Goal: Task Accomplishment & Management: Complete application form

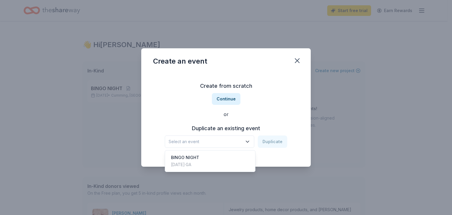
click at [209, 144] on span "Select an event" at bounding box center [206, 141] width 74 height 7
click at [234, 102] on div "Create from scratch Continue or Duplicate an existing event Select an event Dup…" at bounding box center [226, 114] width 146 height 85
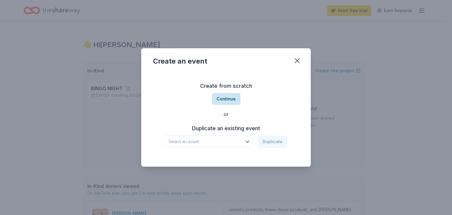
click at [229, 97] on button "Continue" at bounding box center [226, 99] width 29 height 12
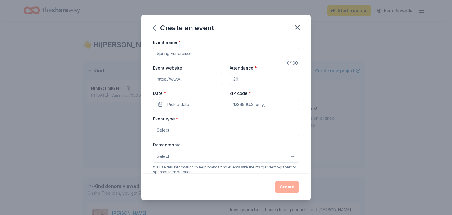
click at [211, 57] on input "Event name *" at bounding box center [226, 54] width 146 height 12
click at [211, 55] on input "Event name *" at bounding box center [226, 54] width 146 height 12
click at [211, 54] on input "Event name *" at bounding box center [226, 54] width 146 height 12
drag, startPoint x: 213, startPoint y: 53, endPoint x: 136, endPoint y: 55, distance: 77.2
click at [136, 55] on div "Create an event Event name * 0 /100 Event website Attendance * Date * Pick a da…" at bounding box center [226, 107] width 452 height 215
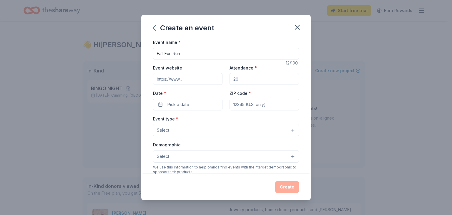
type input "Fall Fun Run"
click at [277, 83] on input "Attendance *" at bounding box center [265, 79] width 70 height 12
type input "725"
click at [184, 104] on span "Pick a date" at bounding box center [179, 104] width 22 height 7
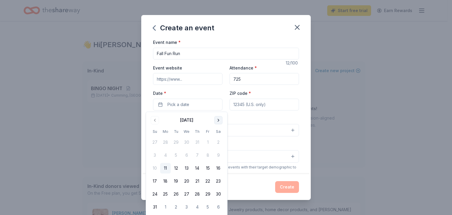
click at [217, 120] on button "Go to next month" at bounding box center [218, 120] width 8 height 8
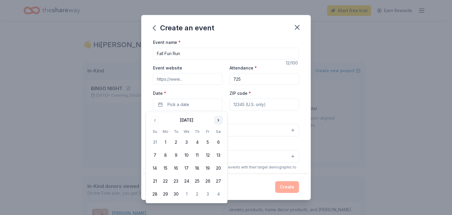
click at [217, 120] on button "Go to next month" at bounding box center [218, 120] width 8 height 8
click at [195, 195] on button "30" at bounding box center [197, 194] width 11 height 11
click at [273, 105] on input "ZIP code *" at bounding box center [265, 105] width 70 height 12
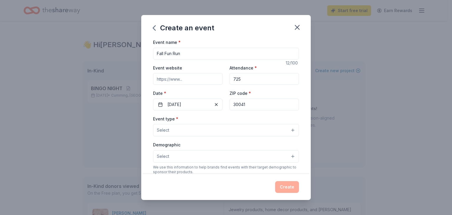
type input "30041"
paste input "https://www.ptoces.com/events-1"
type input "https://www.ptoces.com/events-1"
click at [173, 129] on button "Select" at bounding box center [226, 130] width 146 height 12
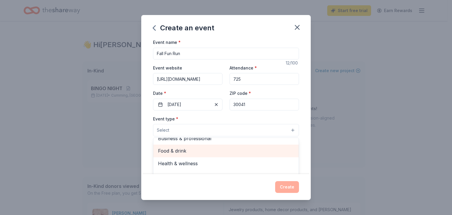
scroll to position [0, 0]
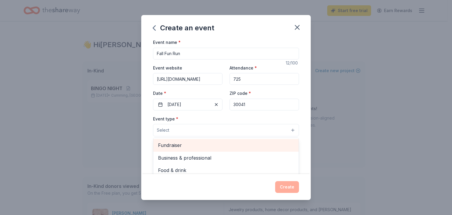
click at [176, 148] on span "Fundraiser" at bounding box center [226, 145] width 136 height 8
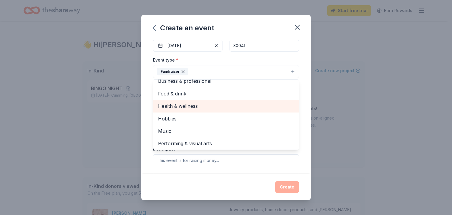
scroll to position [7, 0]
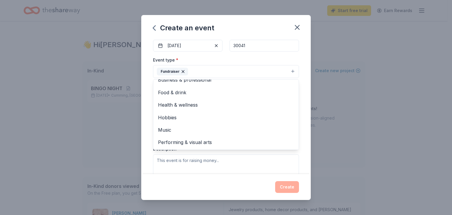
click at [275, 159] on div "Event type * Fundraiser Business & professional Food & drink Health & wellness …" at bounding box center [226, 118] width 146 height 125
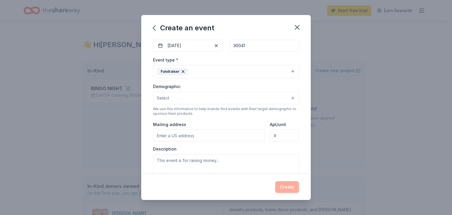
click at [199, 71] on button "Fundraiser" at bounding box center [226, 71] width 146 height 13
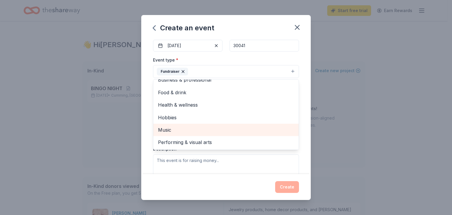
scroll to position [0, 0]
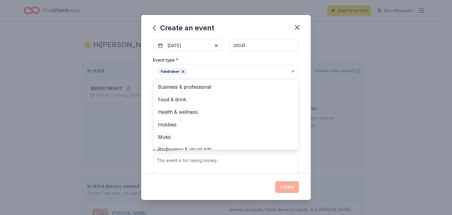
click at [301, 128] on div "Event name * Fall Fun Run 12 /100 Event website https://www.ptoces.com/events-1…" at bounding box center [226, 107] width 170 height 136
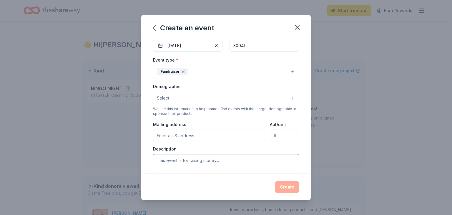
click at [237, 161] on textarea at bounding box center [226, 167] width 146 height 27
type textarea "T"
type textarea "W"
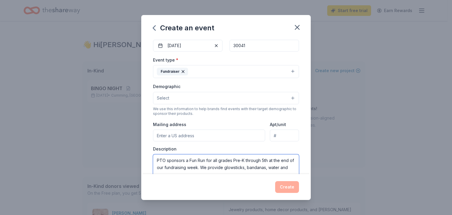
scroll to position [62, 0]
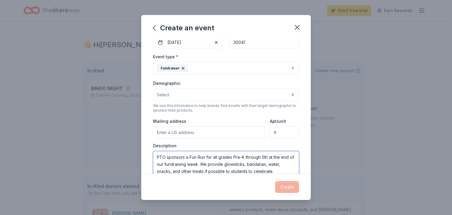
type textarea "PTO sponsors a Fun Run for all grades Pre-K through 5th at the end of our fundr…"
click at [208, 140] on div "Event type * Fundraiser Demographic Select We use this information to help bran…" at bounding box center [226, 115] width 146 height 125
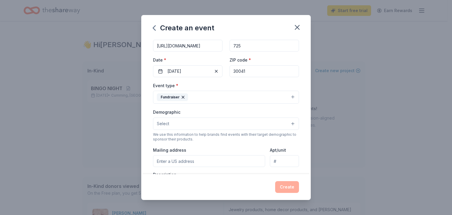
scroll to position [163, 0]
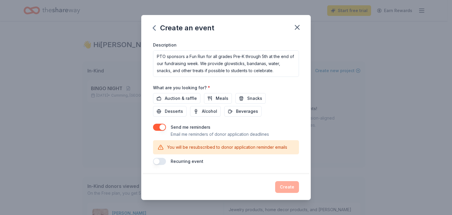
click at [159, 128] on button "button" at bounding box center [159, 127] width 13 height 7
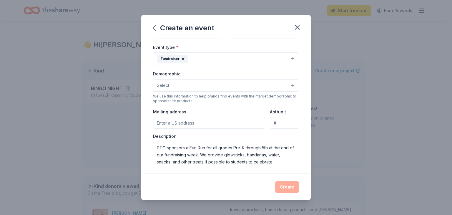
scroll to position [29, 0]
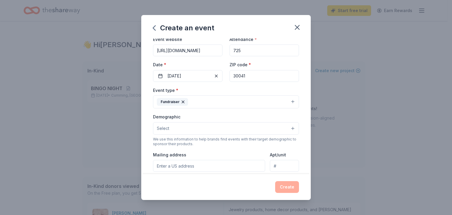
click at [194, 169] on input "Mailing address" at bounding box center [209, 166] width 112 height 12
type input "2800 Holtzclaw Road, Cumming, GA, 30041"
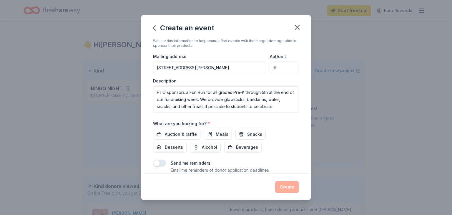
scroll to position [146, 0]
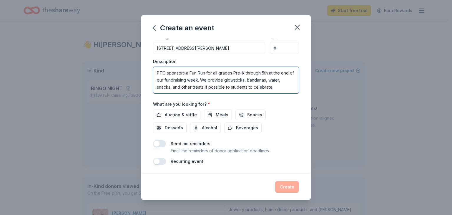
click at [278, 89] on textarea "PTO sponsors a Fun Run for all grades Pre-K through 5th at the end of our fundr…" at bounding box center [226, 80] width 146 height 27
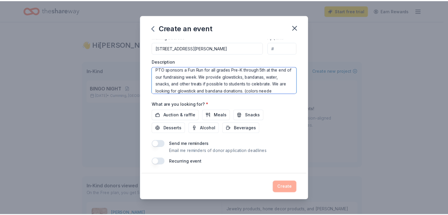
scroll to position [11, 0]
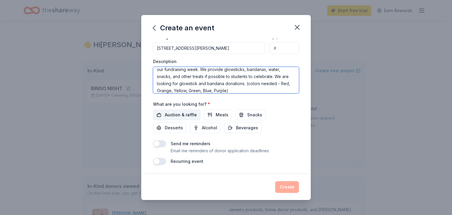
type textarea "PTO sponsors a Fun Run for all grades Pre-K through 5th at the end of our fundr…"
click at [180, 115] on span "Auction & raffle" at bounding box center [181, 114] width 32 height 7
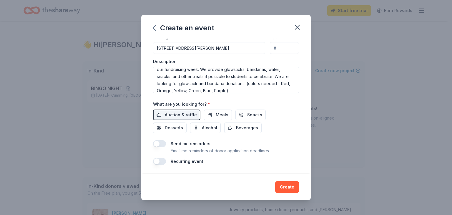
click at [292, 190] on button "Create" at bounding box center [287, 187] width 24 height 12
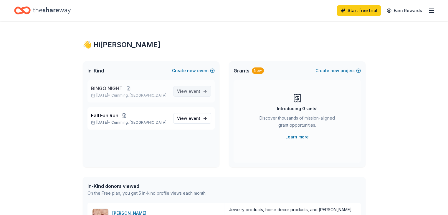
click at [191, 89] on span "event" at bounding box center [195, 91] width 12 height 5
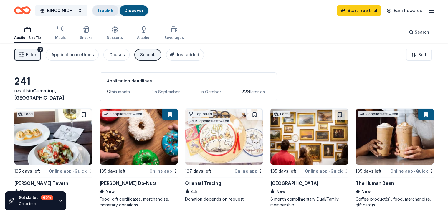
click at [114, 10] on link "Track · 5" at bounding box center [105, 10] width 16 height 5
click at [114, 11] on link "Track · 5" at bounding box center [105, 10] width 16 height 5
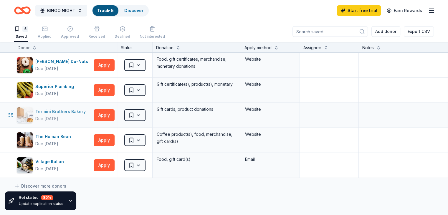
click at [51, 111] on div "Termini Brothers Bakery" at bounding box center [61, 111] width 53 height 7
click at [113, 86] on button "Apply" at bounding box center [104, 90] width 21 height 12
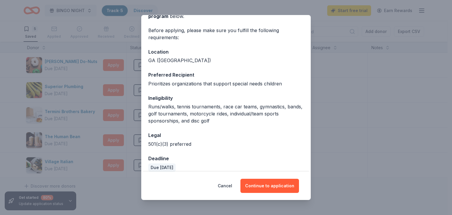
scroll to position [45, 0]
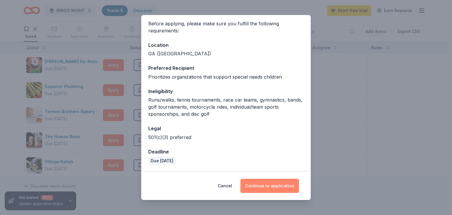
click at [272, 189] on button "Continue to application" at bounding box center [270, 186] width 59 height 14
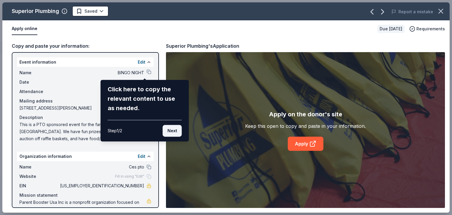
click at [175, 133] on button "Next" at bounding box center [172, 131] width 19 height 12
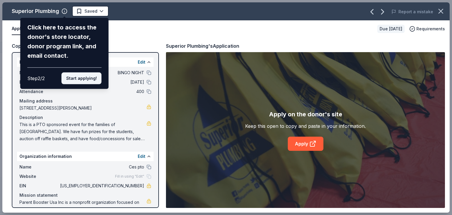
click at [86, 82] on button "Start applying!" at bounding box center [82, 78] width 40 height 12
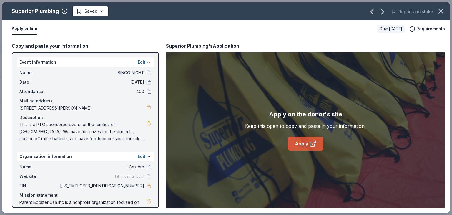
click at [309, 144] on link "Apply" at bounding box center [306, 144] width 36 height 14
drag, startPoint x: 110, startPoint y: 139, endPoint x: 22, endPoint y: 132, distance: 88.4
click at [22, 132] on span "This is a PTO sponsored event for the families of Chattahoochee Elementary Scho…" at bounding box center [82, 131] width 127 height 21
click at [23, 132] on span "This is a PTO sponsored event for the families of Chattahoochee Elementary Scho…" at bounding box center [82, 131] width 127 height 21
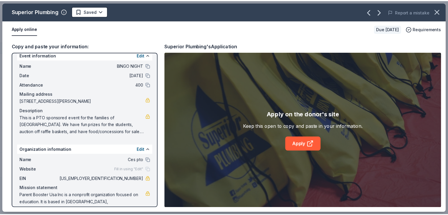
scroll to position [19, 0]
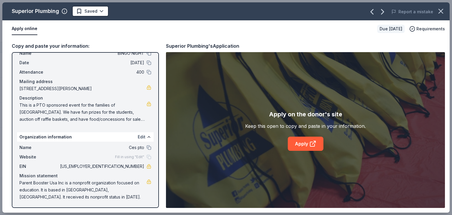
click at [138, 138] on button "Edit" at bounding box center [142, 136] width 8 height 7
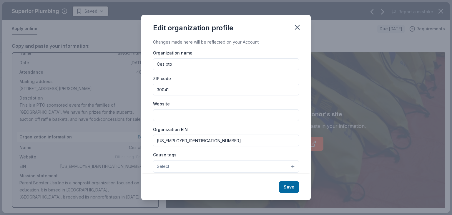
drag, startPoint x: 191, startPoint y: 141, endPoint x: 138, endPoint y: 140, distance: 53.6
click at [138, 140] on div "Edit organization profile Changes made here will be reflected on your Account. …" at bounding box center [226, 107] width 452 height 215
click at [300, 26] on icon "button" at bounding box center [297, 27] width 8 height 8
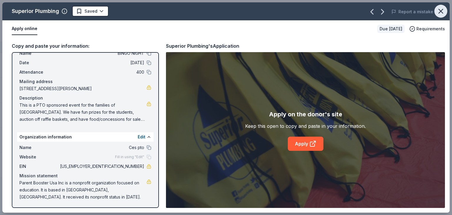
click at [443, 10] on icon "button" at bounding box center [441, 11] width 8 height 8
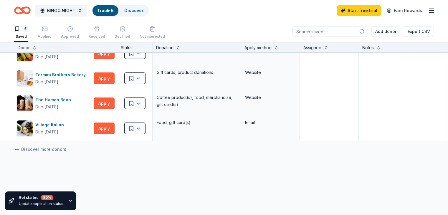
scroll to position [19, 0]
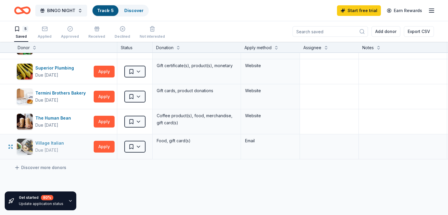
click at [53, 141] on div "Village Italian" at bounding box center [50, 143] width 31 height 7
click at [113, 100] on button "Apply" at bounding box center [104, 97] width 21 height 12
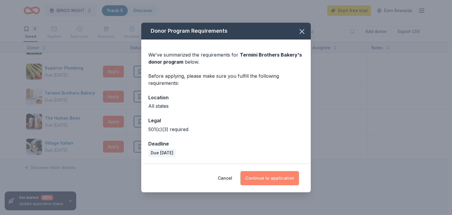
click at [264, 179] on button "Continue to application" at bounding box center [270, 178] width 59 height 14
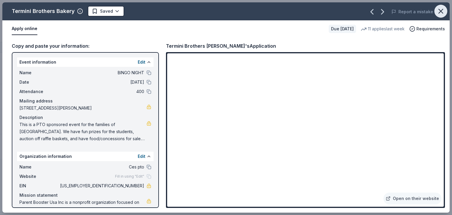
click at [442, 10] on icon "button" at bounding box center [441, 11] width 4 height 4
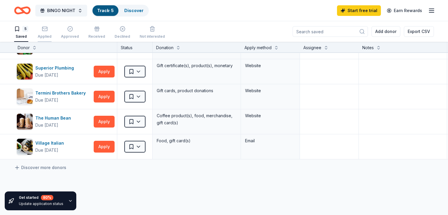
click at [47, 31] on rect "button" at bounding box center [44, 29] width 5 height 4
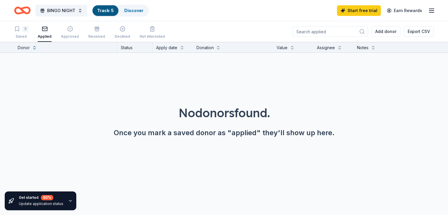
click at [328, 32] on input at bounding box center [330, 31] width 75 height 11
type input "oriental trading"
click at [138, 12] on link "Discover" at bounding box center [133, 10] width 19 height 5
click at [141, 10] on link "Discover" at bounding box center [133, 10] width 19 height 5
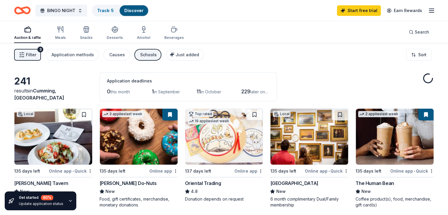
click at [30, 32] on div "button" at bounding box center [27, 29] width 27 height 7
click at [415, 32] on span "Search" at bounding box center [422, 32] width 14 height 7
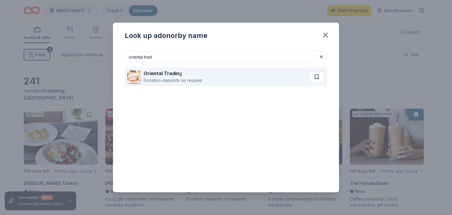
type input "oriental trad"
click at [252, 82] on div "Oriental Tradin g Donation depends on request" at bounding box center [217, 76] width 181 height 19
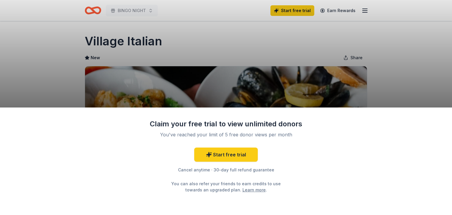
click at [238, 37] on div "Claim your free trial to view unlimited donors You've reached your limit of 5 f…" at bounding box center [226, 107] width 452 height 215
click at [416, 101] on div "Claim your free trial to view unlimited donors You've reached your limit of 5 f…" at bounding box center [226, 107] width 452 height 215
click at [416, 103] on div "Claim your free trial to view unlimited donors You've reached your limit of 5 f…" at bounding box center [226, 107] width 452 height 215
click at [418, 107] on div "Claim your free trial to view unlimited donors You've reached your limit of 5 f…" at bounding box center [226, 107] width 452 height 215
click at [399, 78] on div "Claim your free trial to view unlimited donors You've reached your limit of 5 f…" at bounding box center [226, 107] width 452 height 215
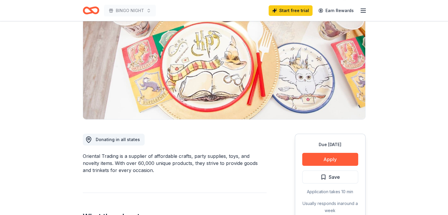
scroll to position [118, 0]
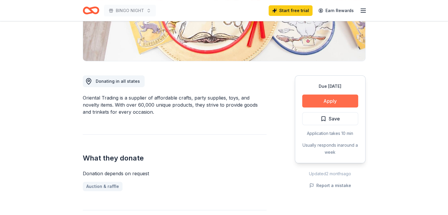
click at [337, 99] on button "Apply" at bounding box center [330, 101] width 56 height 13
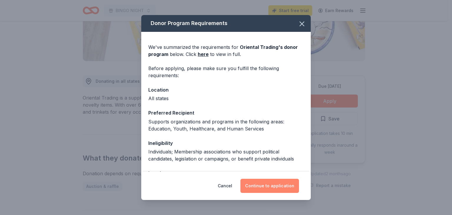
click at [265, 183] on button "Continue to application" at bounding box center [270, 186] width 59 height 14
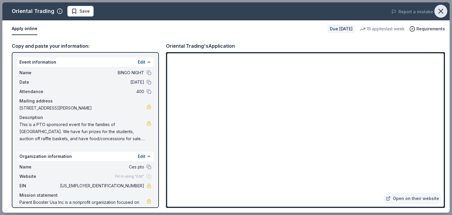
click at [442, 8] on icon "button" at bounding box center [441, 11] width 8 height 8
